Goal: Information Seeking & Learning: Learn about a topic

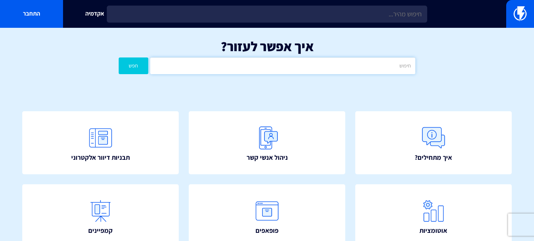
click at [305, 63] on input "text" at bounding box center [282, 65] width 265 height 17
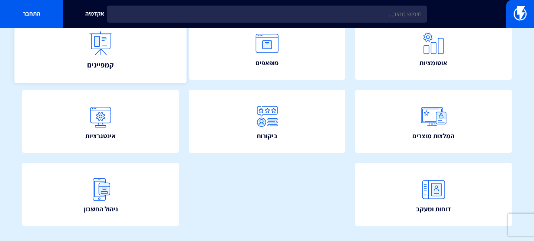
scroll to position [150, 0]
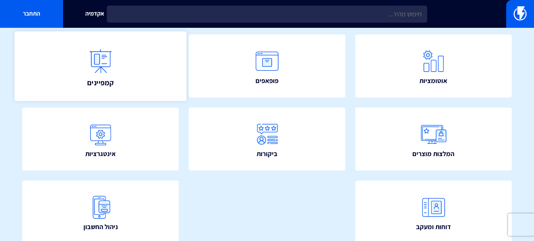
click at [118, 89] on link "קמפיינים" at bounding box center [100, 66] width 172 height 70
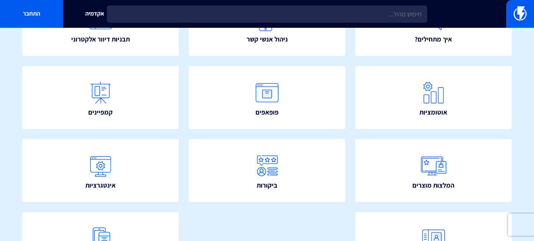
scroll to position [57, 0]
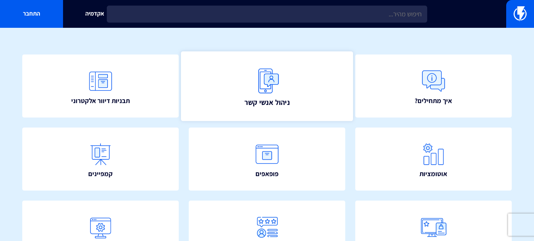
click at [243, 78] on link "ניהול אנשי קשר" at bounding box center [267, 86] width 172 height 70
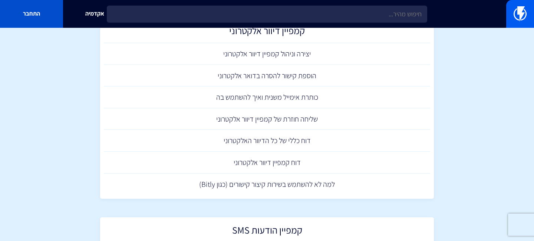
scroll to position [17, 0]
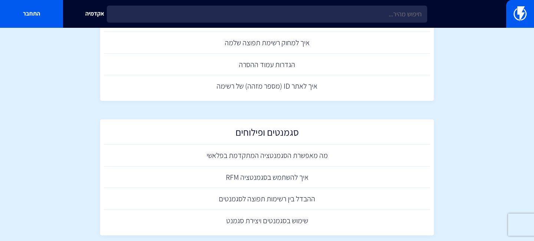
scroll to position [384, 0]
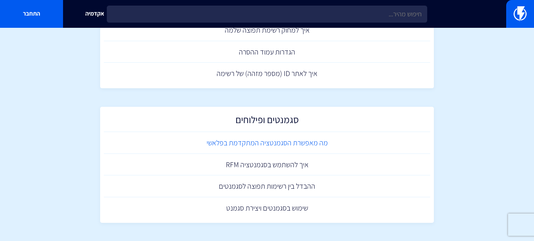
click at [241, 142] on link "מה מאפשרת הסגמנטציה המתקדמת בפלאשי" at bounding box center [267, 143] width 326 height 22
click at [306, 206] on link "שימוש בסגמנטים ויצירת סגמנט" at bounding box center [267, 208] width 326 height 22
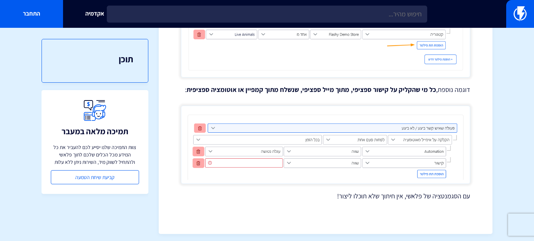
scroll to position [587, 0]
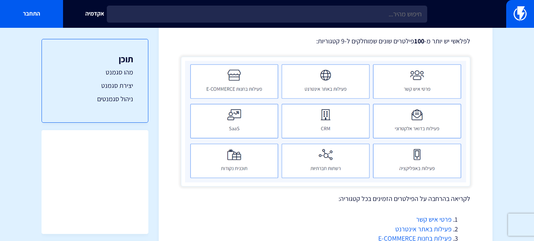
scroll to position [364, 0]
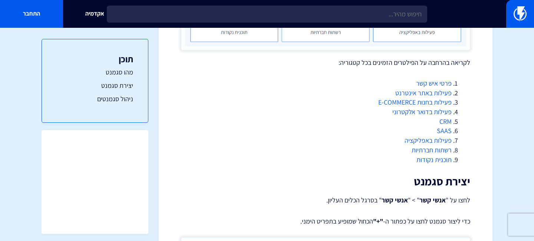
click at [395, 103] on link "פעילות בחנות E-COMMERCE" at bounding box center [414, 102] width 73 height 9
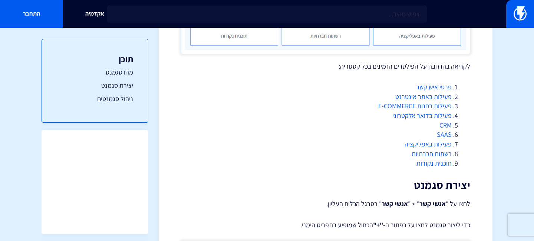
scroll to position [364, 0]
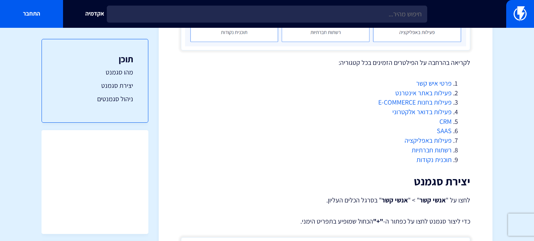
click at [414, 112] on link "פעילות בדואר אלקטרוני" at bounding box center [421, 112] width 59 height 9
